Goal: Task Accomplishment & Management: Manage account settings

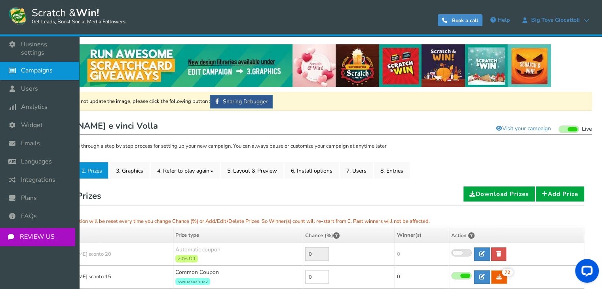
click at [35, 67] on span "Campaigns" at bounding box center [37, 71] width 32 height 8
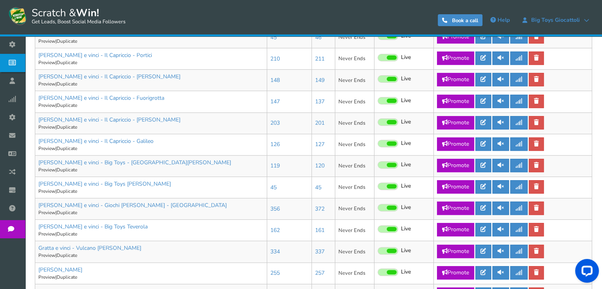
scroll to position [240, 0]
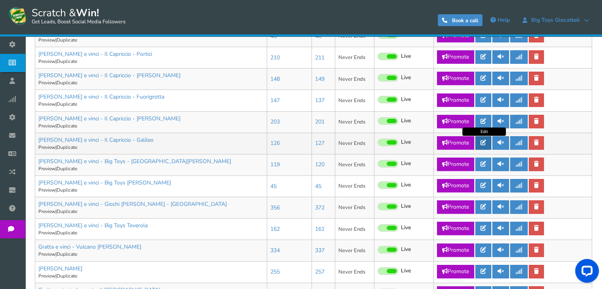
click at [482, 145] on icon at bounding box center [484, 143] width 6 height 6
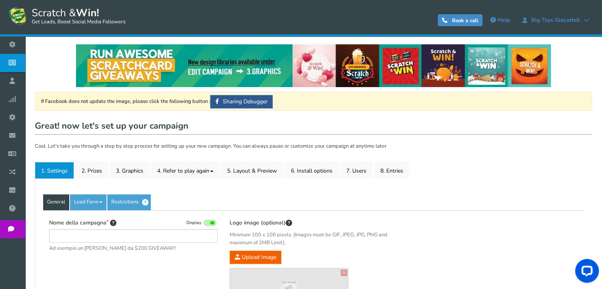
type input "[PERSON_NAME] e vinci - Il Capriccio - Galileo"
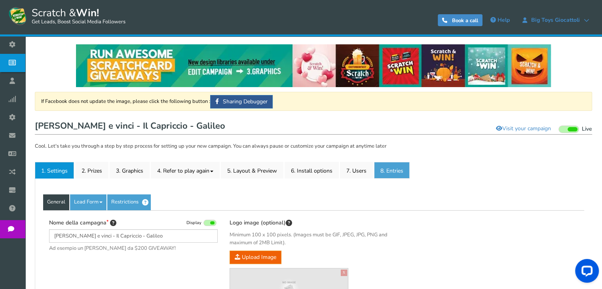
click at [397, 171] on link "8. Entries" at bounding box center [392, 170] width 36 height 17
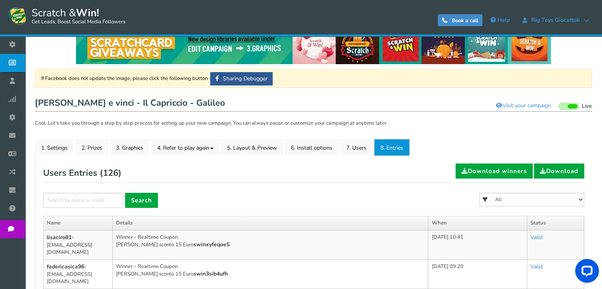
scroll to position [9, 0]
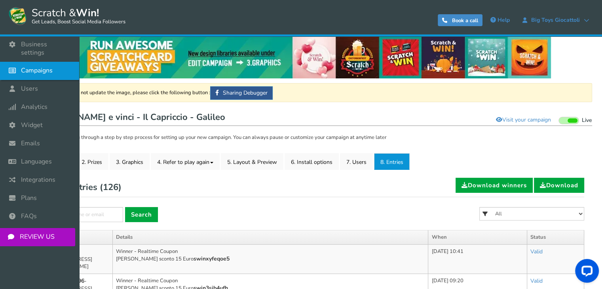
click at [30, 67] on span "Campaigns" at bounding box center [37, 71] width 32 height 8
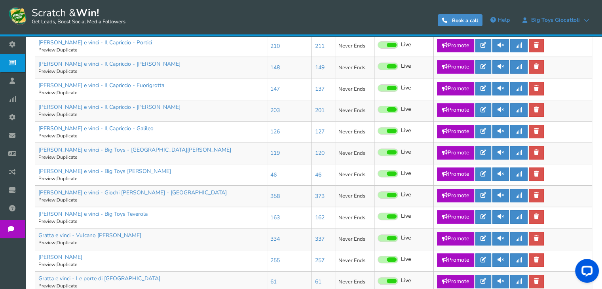
scroll to position [257, 0]
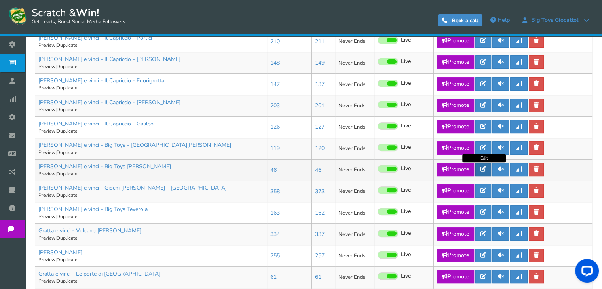
click at [485, 170] on icon at bounding box center [484, 169] width 6 height 6
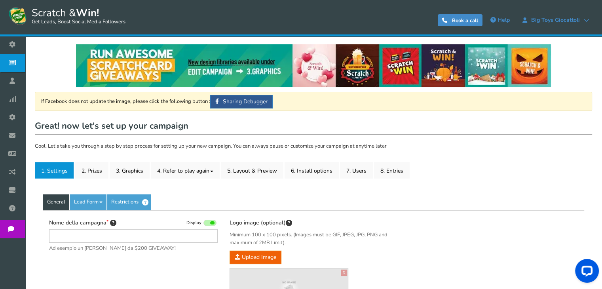
type input "[PERSON_NAME] e vinci - Big Toys [PERSON_NAME]"
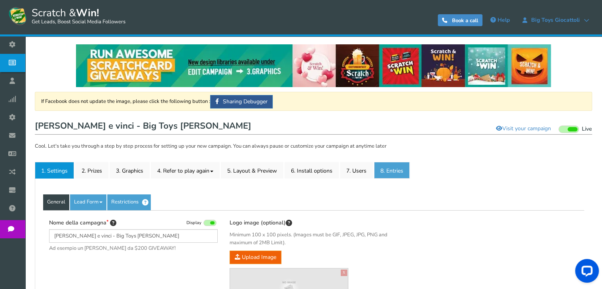
click at [395, 171] on link "8. Entries" at bounding box center [392, 170] width 36 height 17
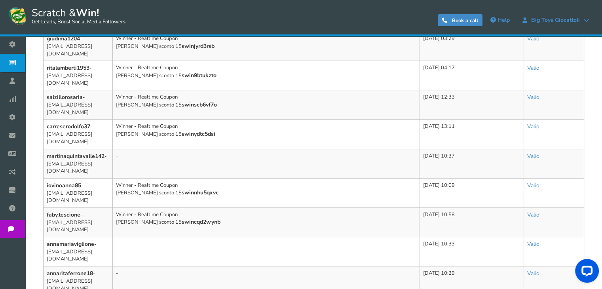
scroll to position [291, 0]
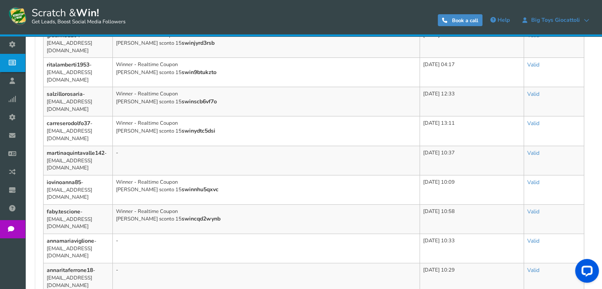
click at [425, 146] on td "[DATE] 10:37" at bounding box center [472, 160] width 104 height 29
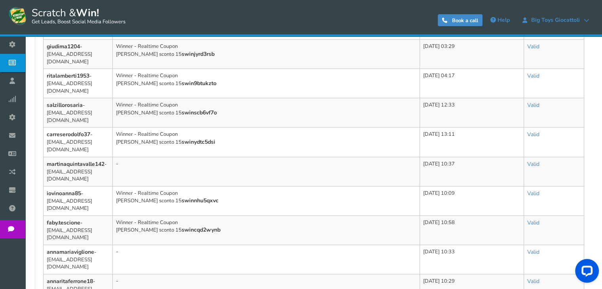
scroll to position [286, 0]
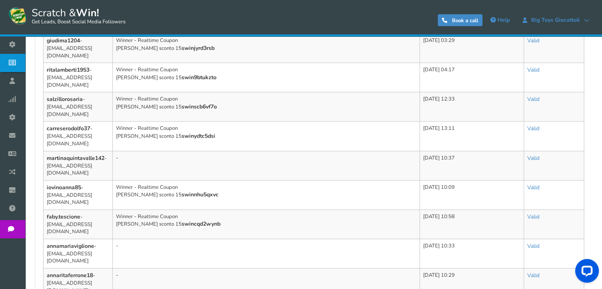
click at [235, 180] on td "Winner - Realtime Coupon [PERSON_NAME] sconto 15 swinnhu5qxvc" at bounding box center [266, 194] width 307 height 29
click at [432, 122] on td "[DATE] 13:11" at bounding box center [472, 136] width 104 height 29
click at [444, 180] on td "[DATE] 10:09" at bounding box center [472, 194] width 104 height 29
click at [261, 180] on td "Winner - Realtime Coupon [PERSON_NAME] sconto 15 swinnhu5qxvc" at bounding box center [266, 194] width 307 height 29
